Goal: Task Accomplishment & Management: Complete application form

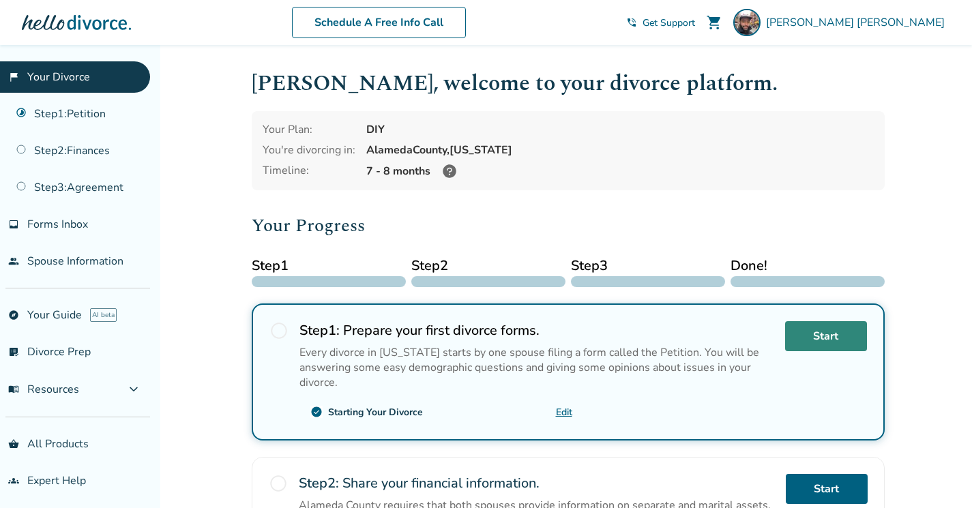
click at [805, 346] on link "Start" at bounding box center [826, 336] width 82 height 30
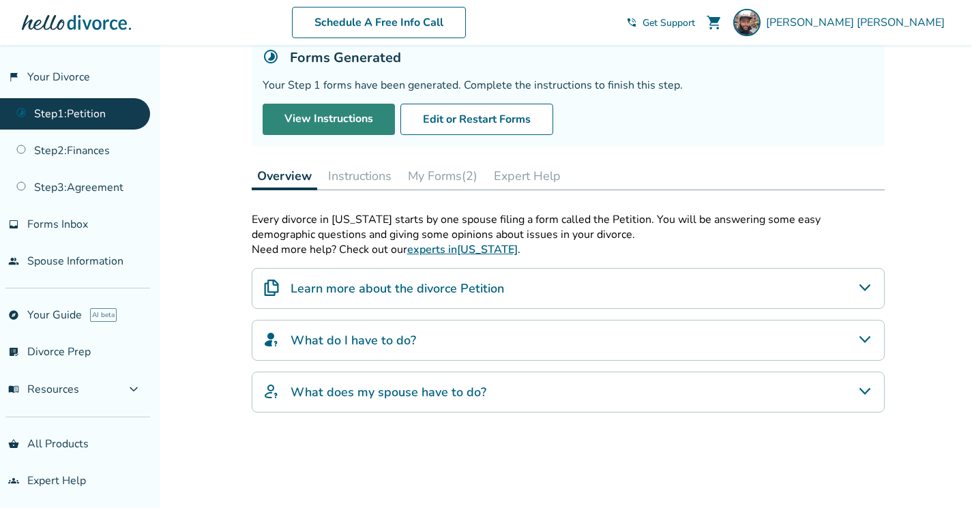
scroll to position [102, 0]
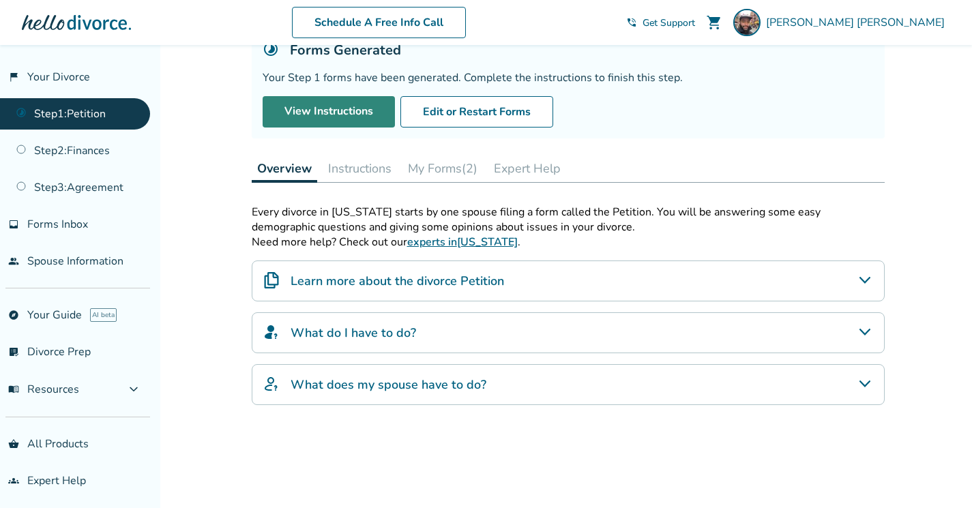
click at [336, 121] on link "View Instructions" at bounding box center [329, 111] width 132 height 31
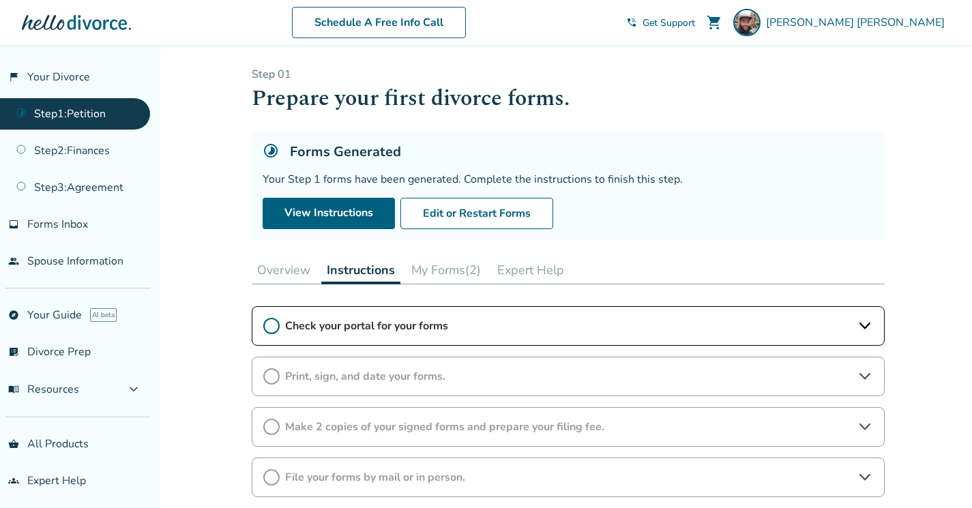
click at [332, 328] on span "Check your portal for your forms" at bounding box center [568, 326] width 566 height 15
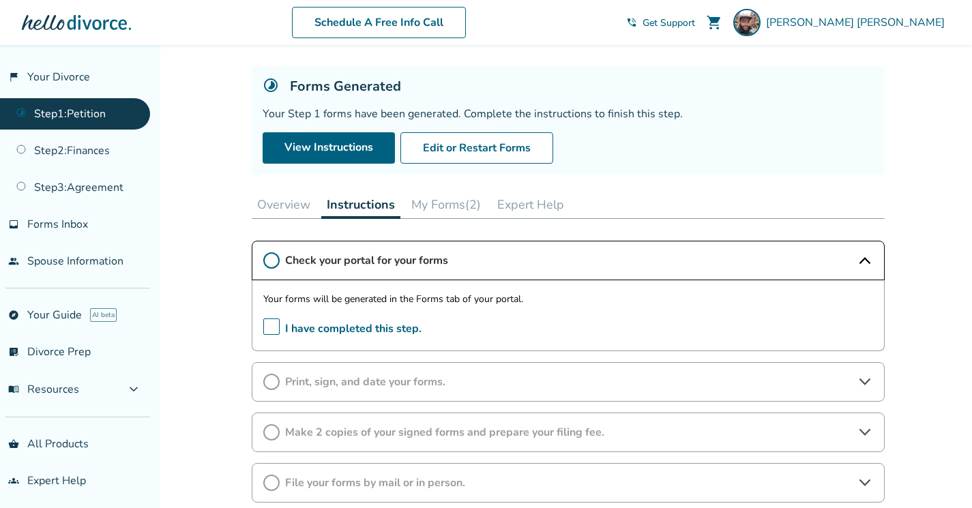
scroll to position [58, 0]
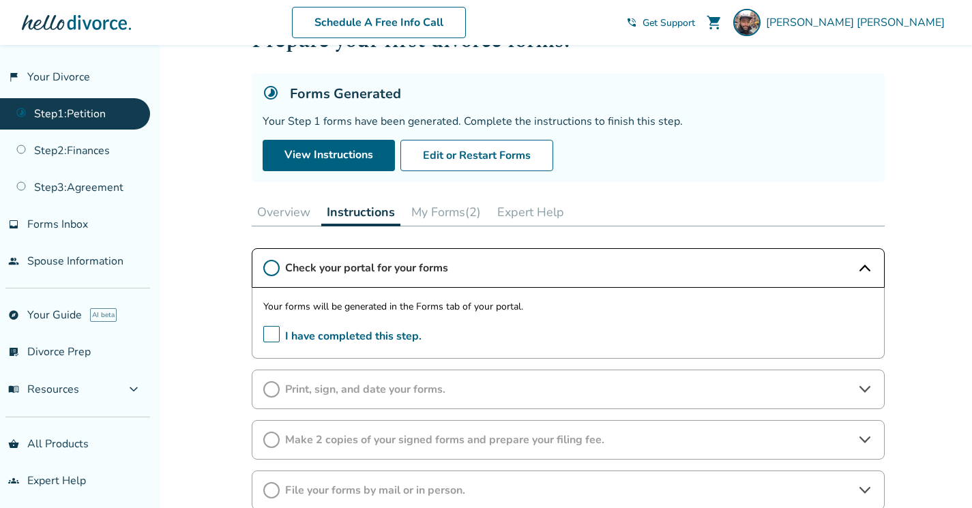
click at [435, 218] on button "My Forms (2)" at bounding box center [446, 212] width 81 height 27
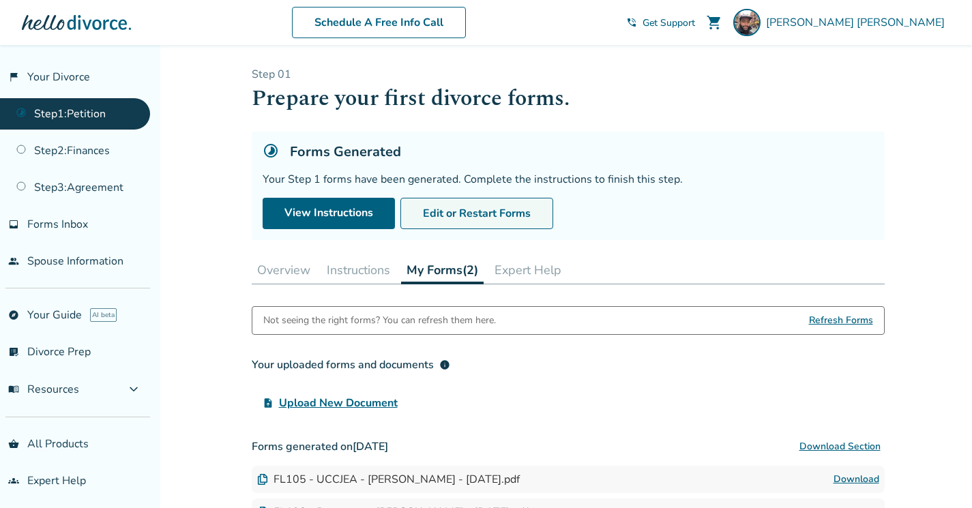
click at [441, 208] on button "Edit or Restart Forms" at bounding box center [477, 213] width 153 height 31
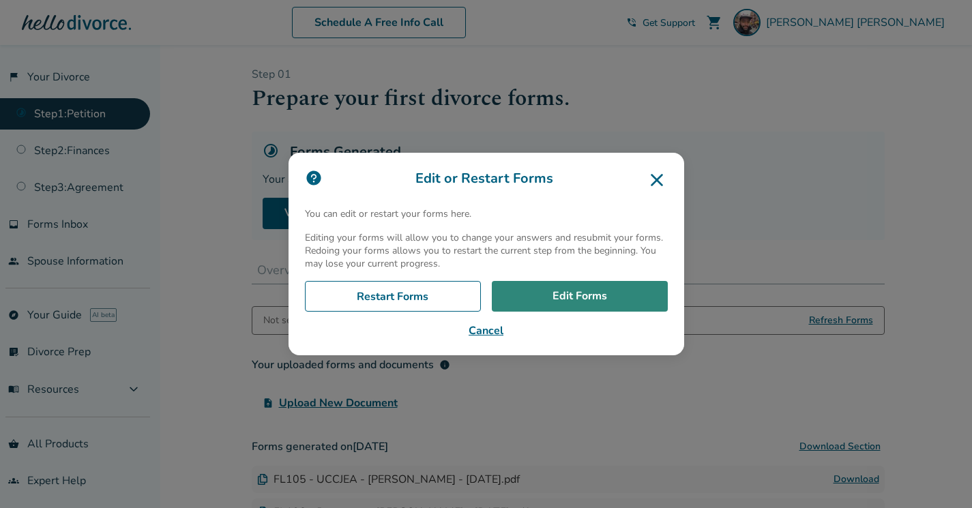
click at [542, 311] on link "Edit Forms" at bounding box center [580, 296] width 176 height 31
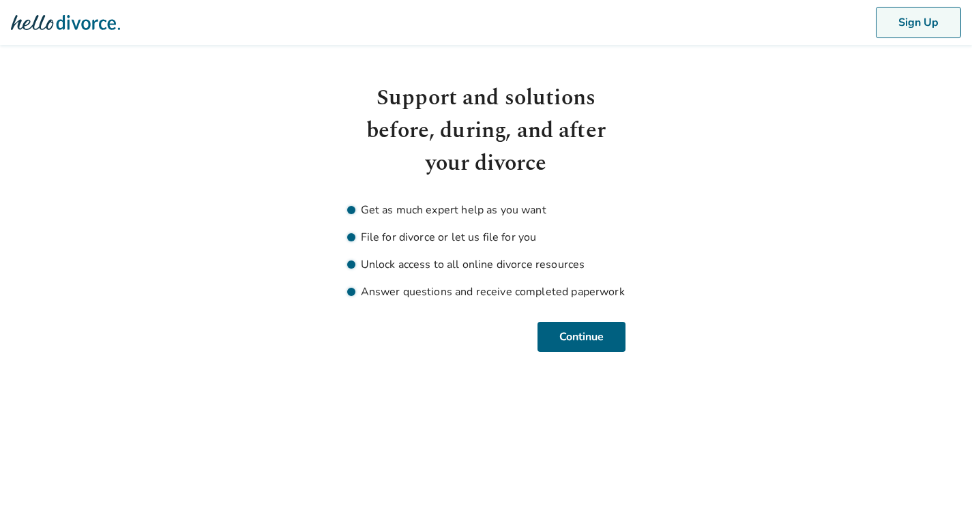
click at [903, 18] on button "Sign Up" at bounding box center [918, 22] width 85 height 31
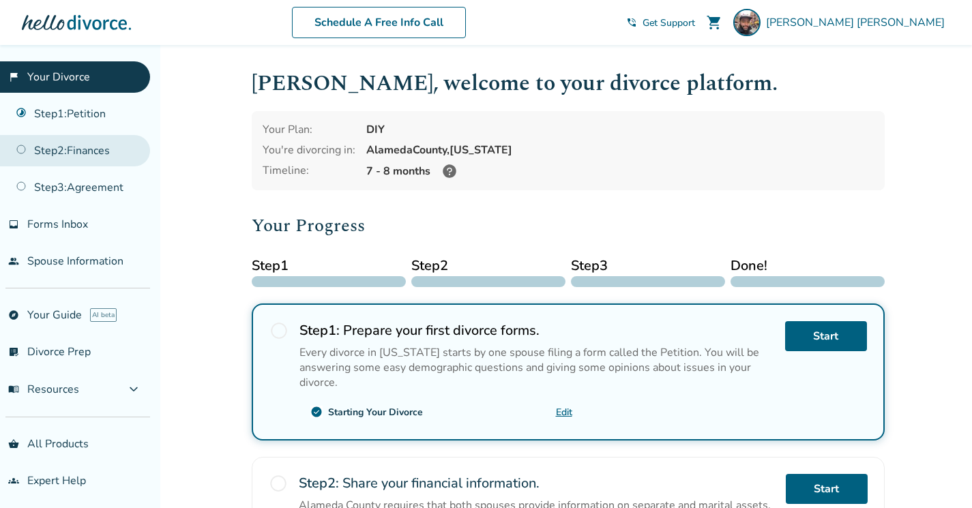
click at [78, 156] on link "Step 2 : Finances" at bounding box center [75, 150] width 150 height 31
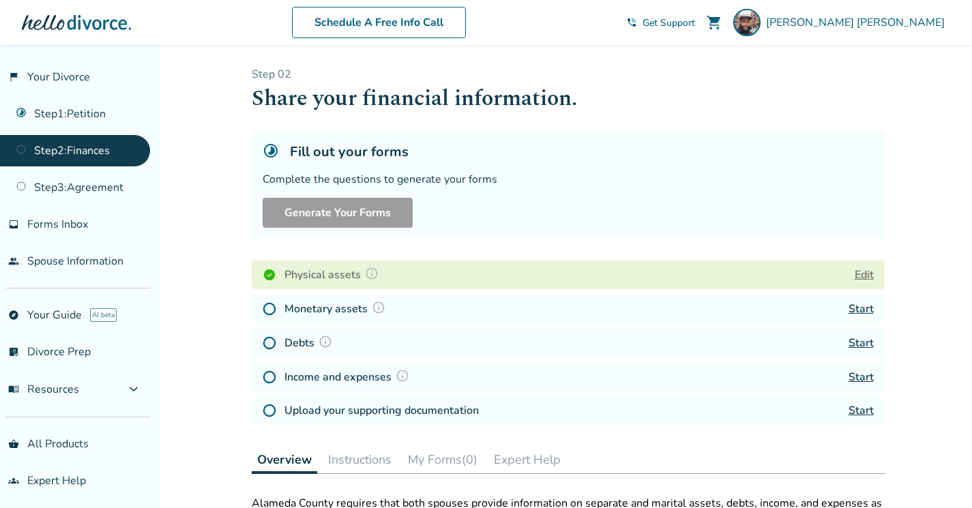
click at [869, 308] on link "Start" at bounding box center [861, 309] width 25 height 15
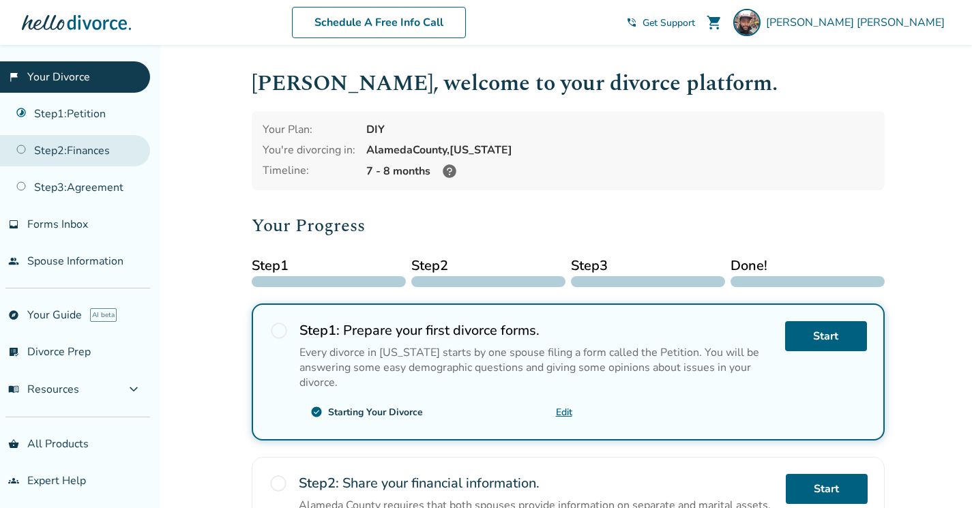
scroll to position [1, 0]
click at [55, 139] on link "Step 2 : Finances" at bounding box center [75, 149] width 150 height 31
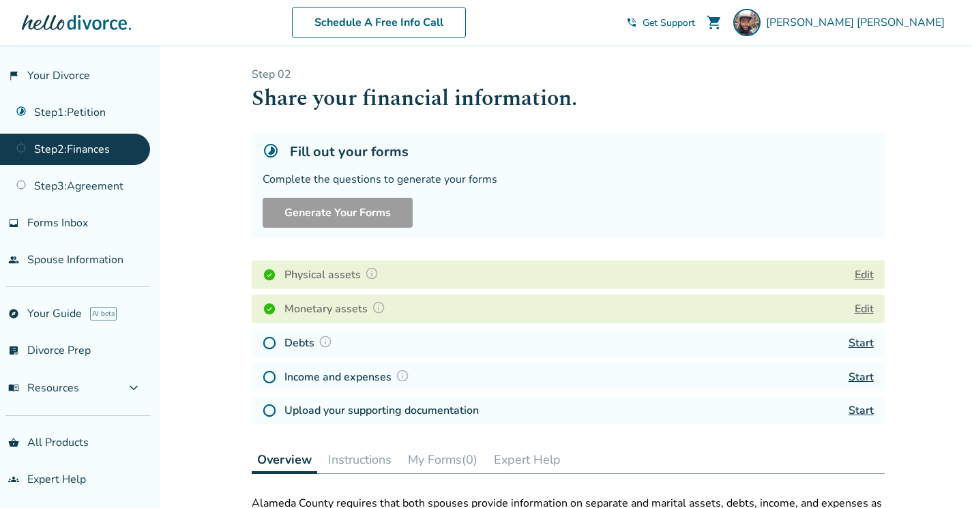
click at [856, 338] on link "Start" at bounding box center [861, 343] width 25 height 15
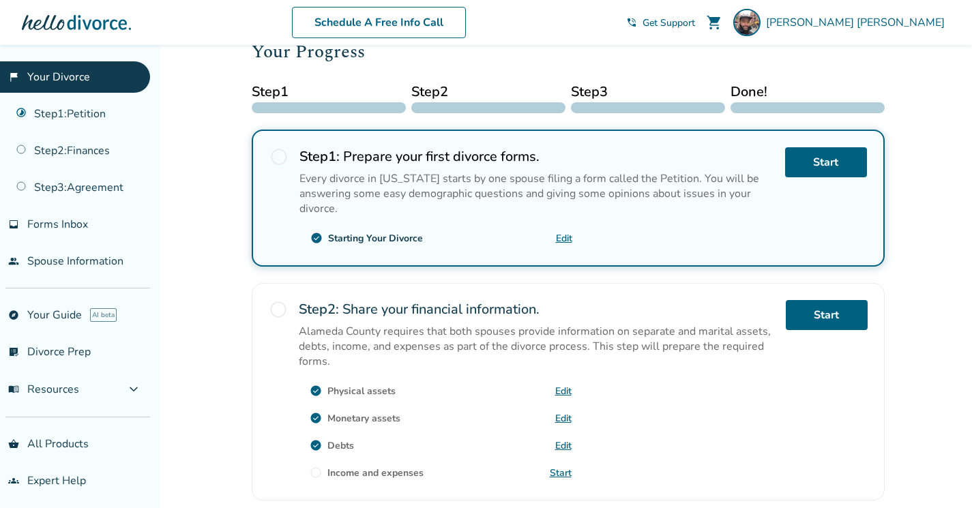
scroll to position [248, 0]
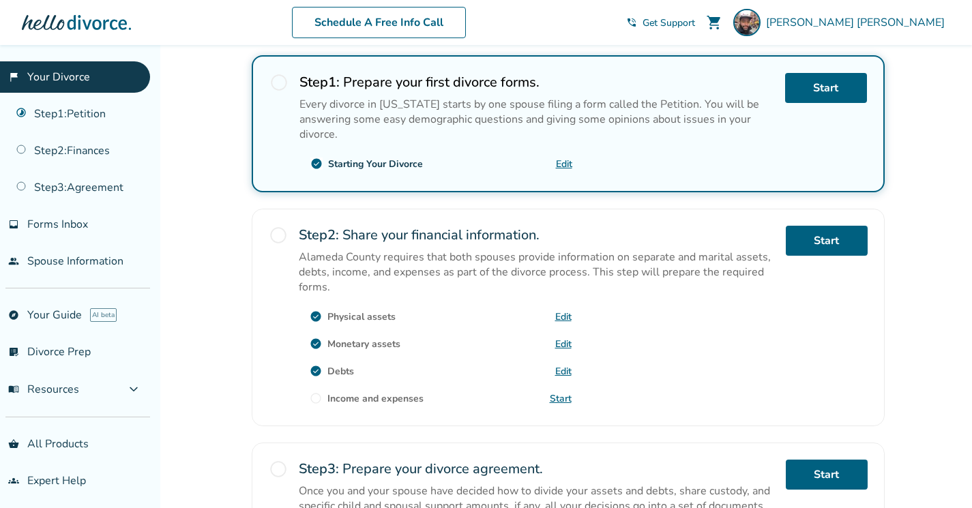
click at [559, 392] on link "Start" at bounding box center [561, 398] width 22 height 13
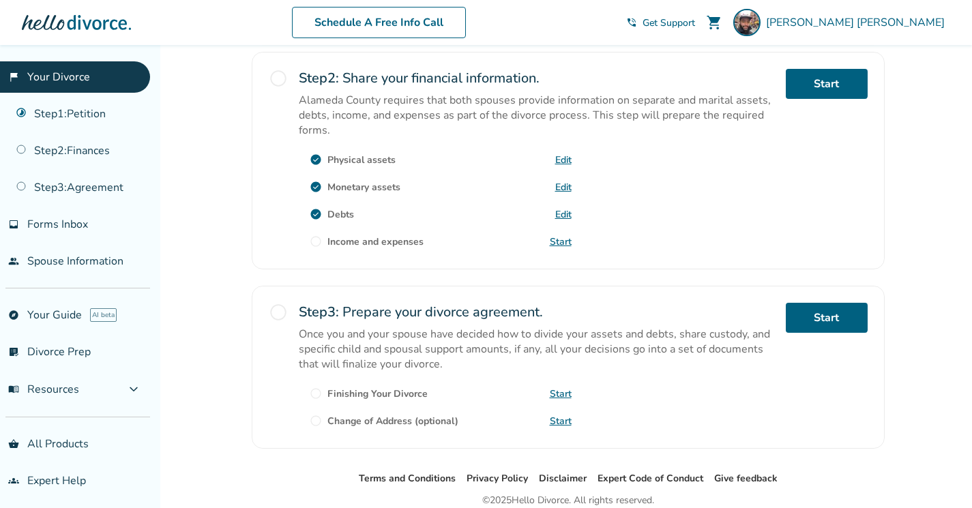
scroll to position [459, 0]
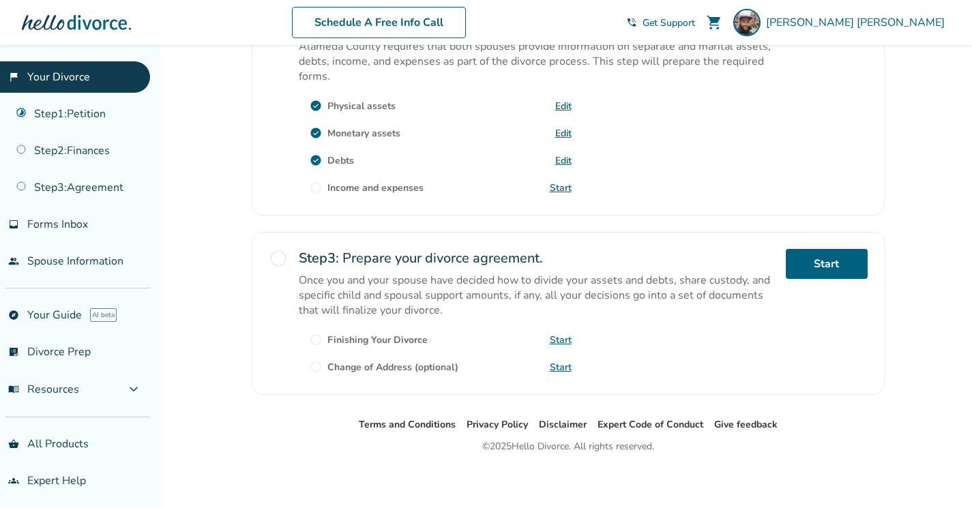
click at [552, 177] on div "radio_button_unchecked Income and expenses Start" at bounding box center [435, 188] width 273 height 22
click at [559, 182] on link "Start" at bounding box center [561, 188] width 22 height 13
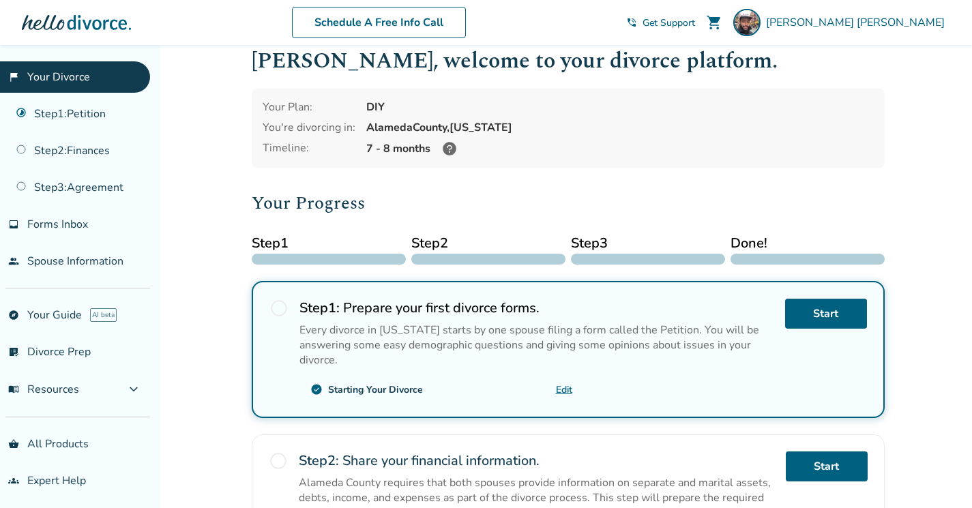
scroll to position [0, 0]
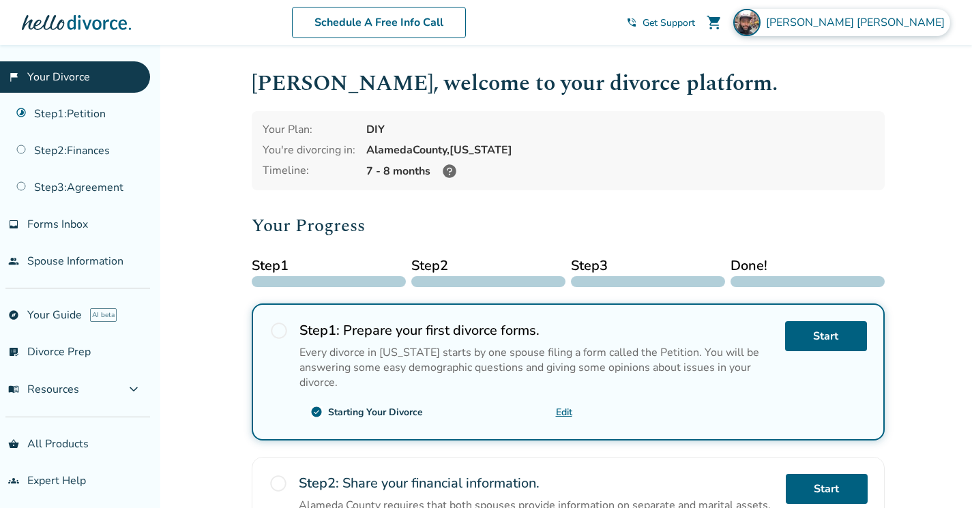
click at [916, 27] on span "Kevin Selhi" at bounding box center [858, 22] width 184 height 15
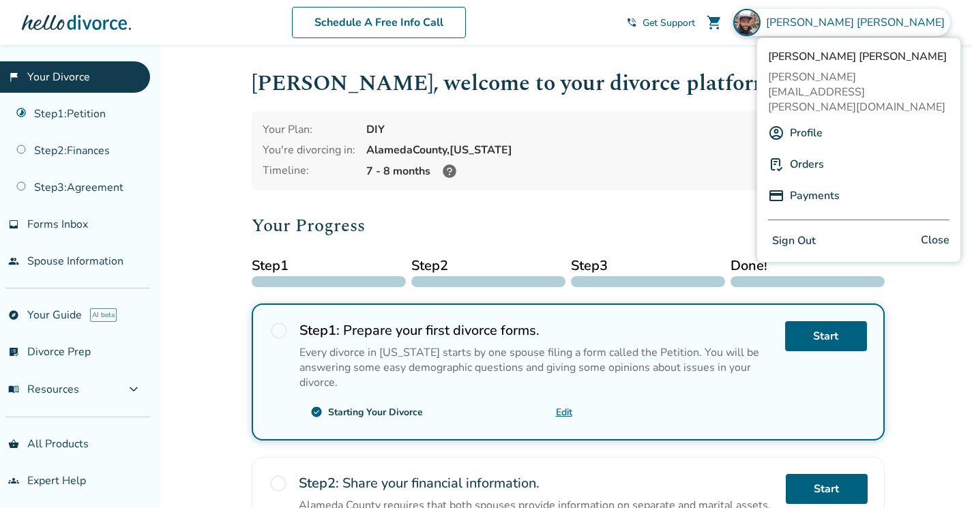
click at [808, 231] on button "Sign Out" at bounding box center [794, 241] width 52 height 20
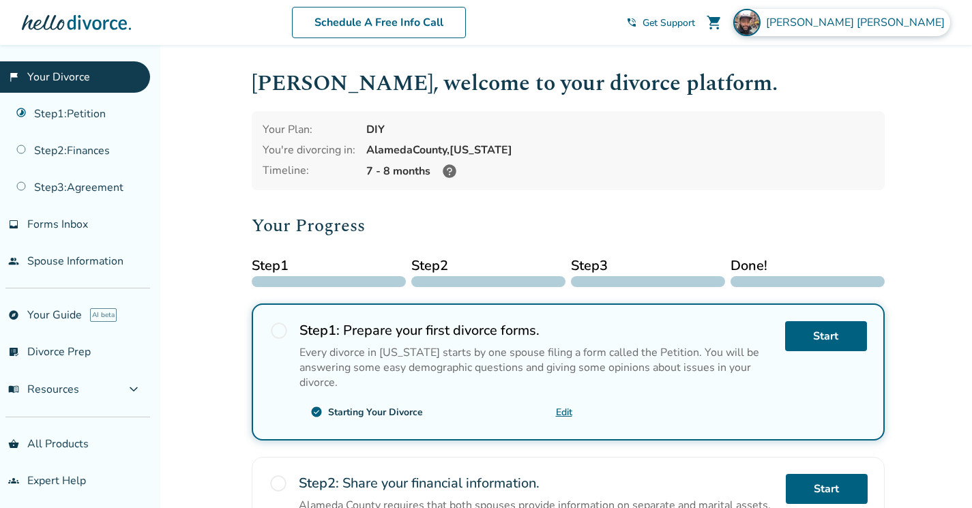
click at [922, 31] on div "Kevin Selhi" at bounding box center [842, 22] width 217 height 27
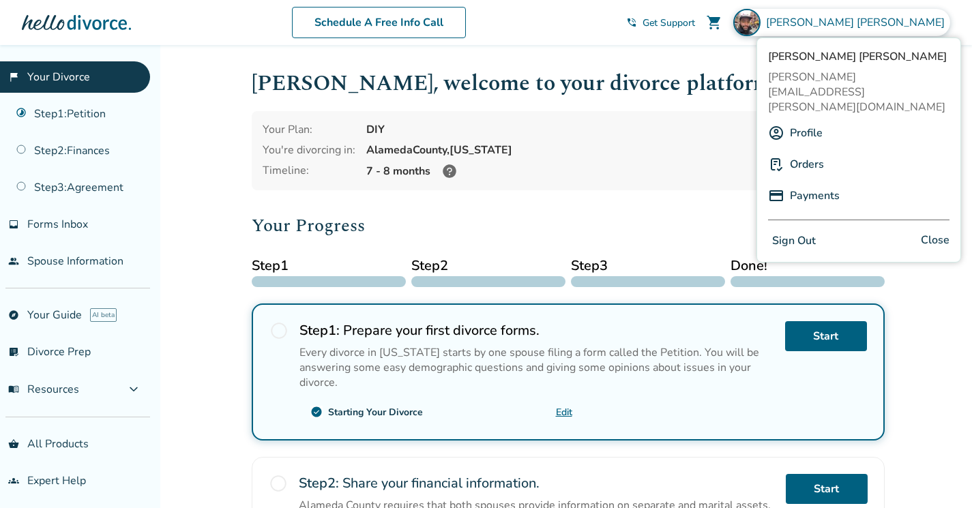
click at [800, 231] on button "Sign Out" at bounding box center [794, 241] width 52 height 20
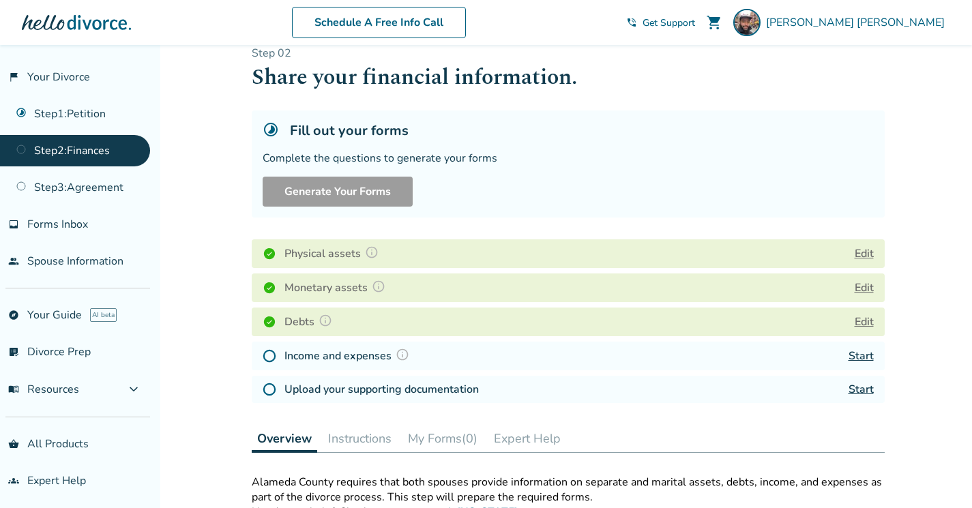
scroll to position [23, 0]
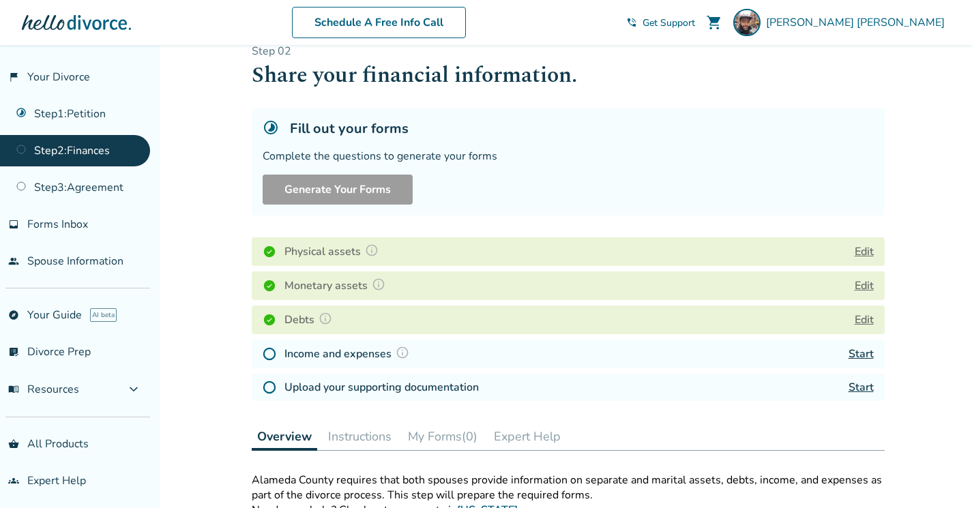
click at [860, 349] on link "Start" at bounding box center [861, 354] width 25 height 15
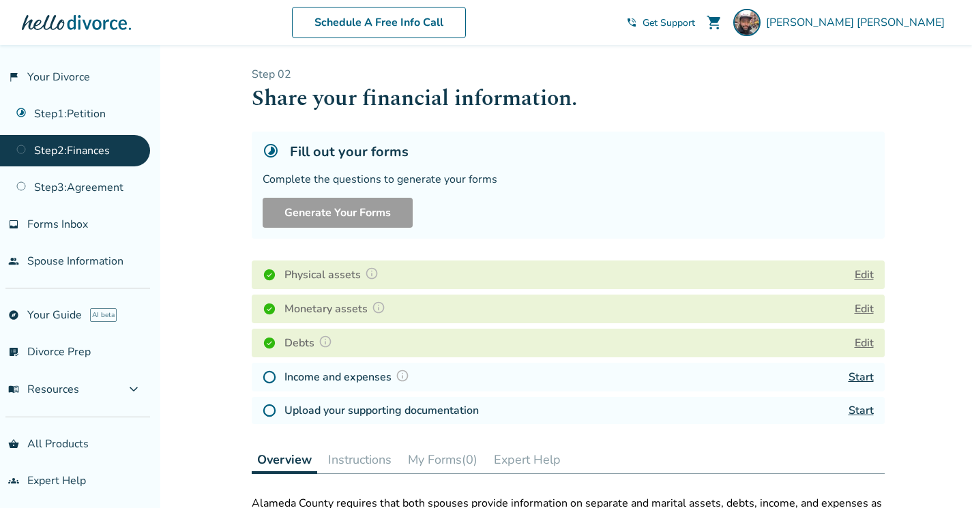
click at [405, 377] on img at bounding box center [403, 376] width 14 height 14
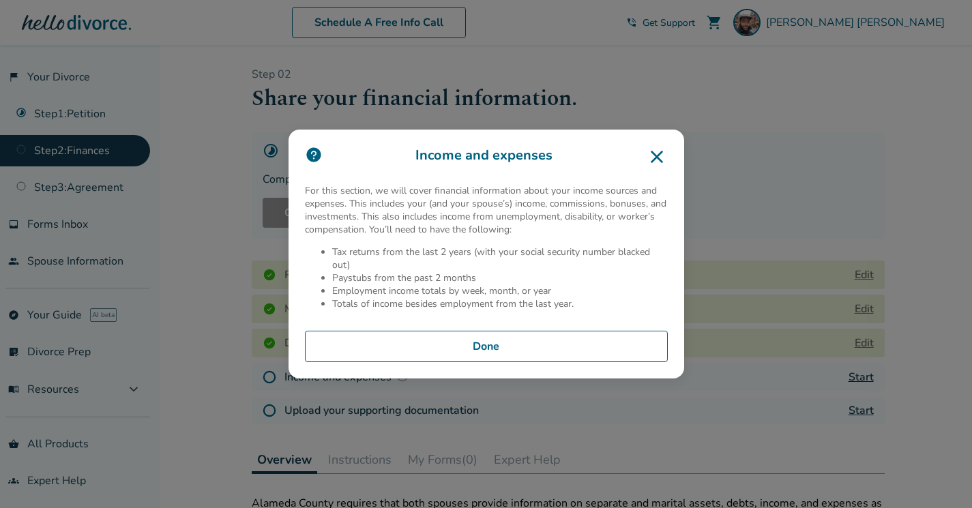
click at [421, 347] on button "Done" at bounding box center [486, 346] width 363 height 31
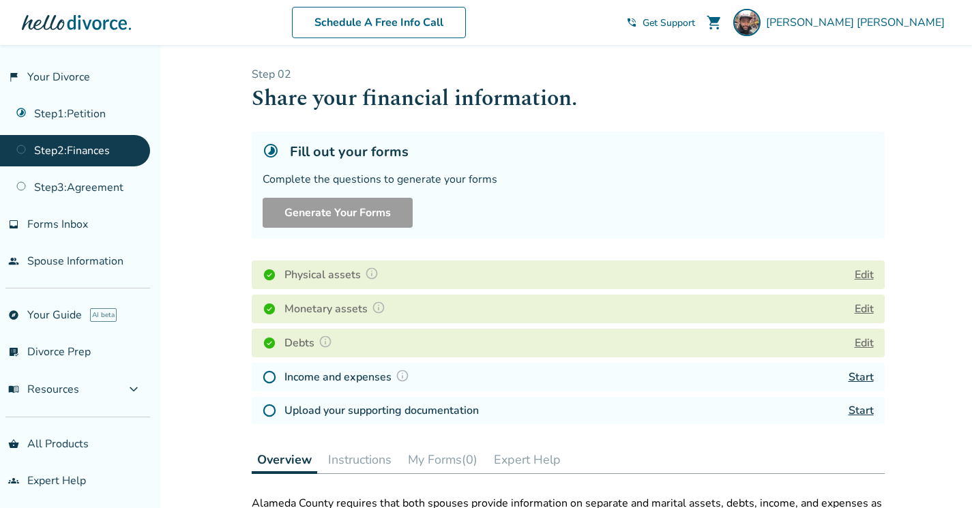
click at [861, 375] on link "Start" at bounding box center [861, 377] width 25 height 15
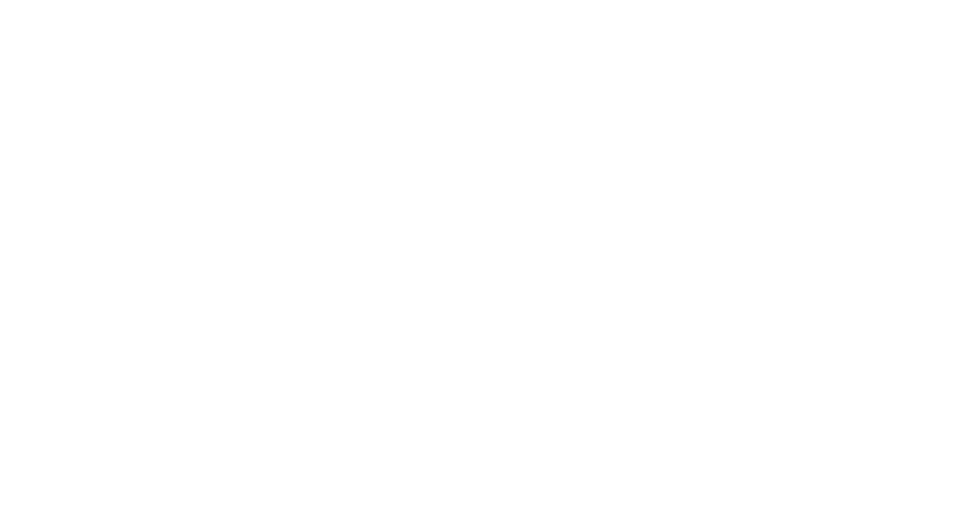
click at [343, 0] on html at bounding box center [486, 0] width 972 height 0
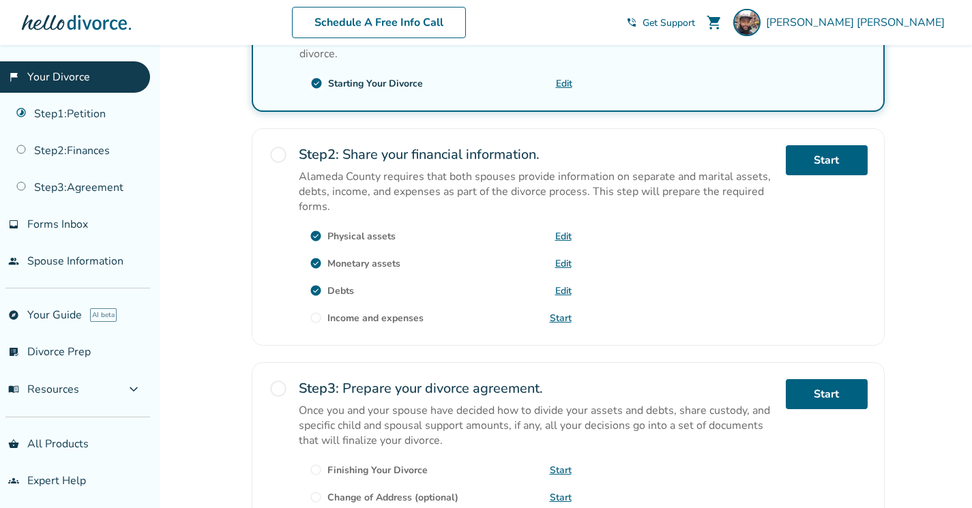
scroll to position [333, 0]
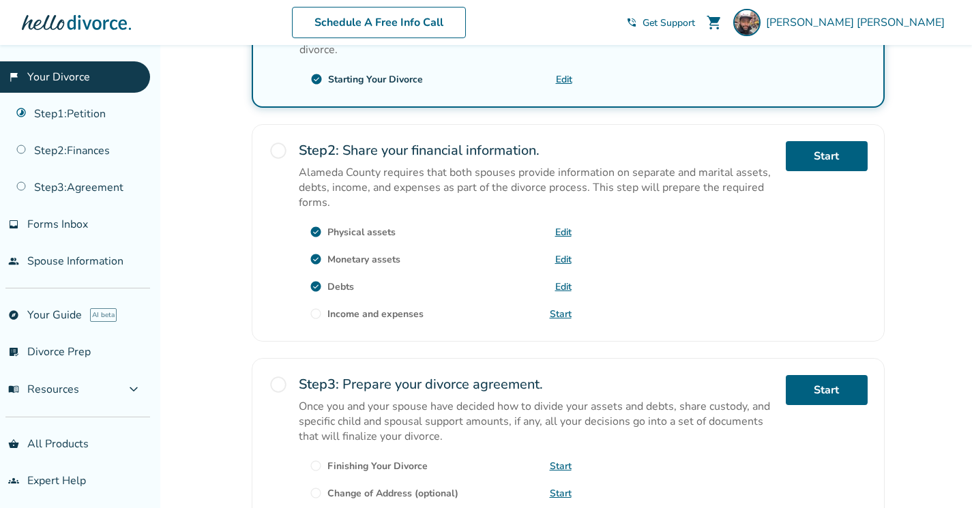
click at [563, 311] on link "Start" at bounding box center [561, 314] width 22 height 13
